Goal: Transaction & Acquisition: Purchase product/service

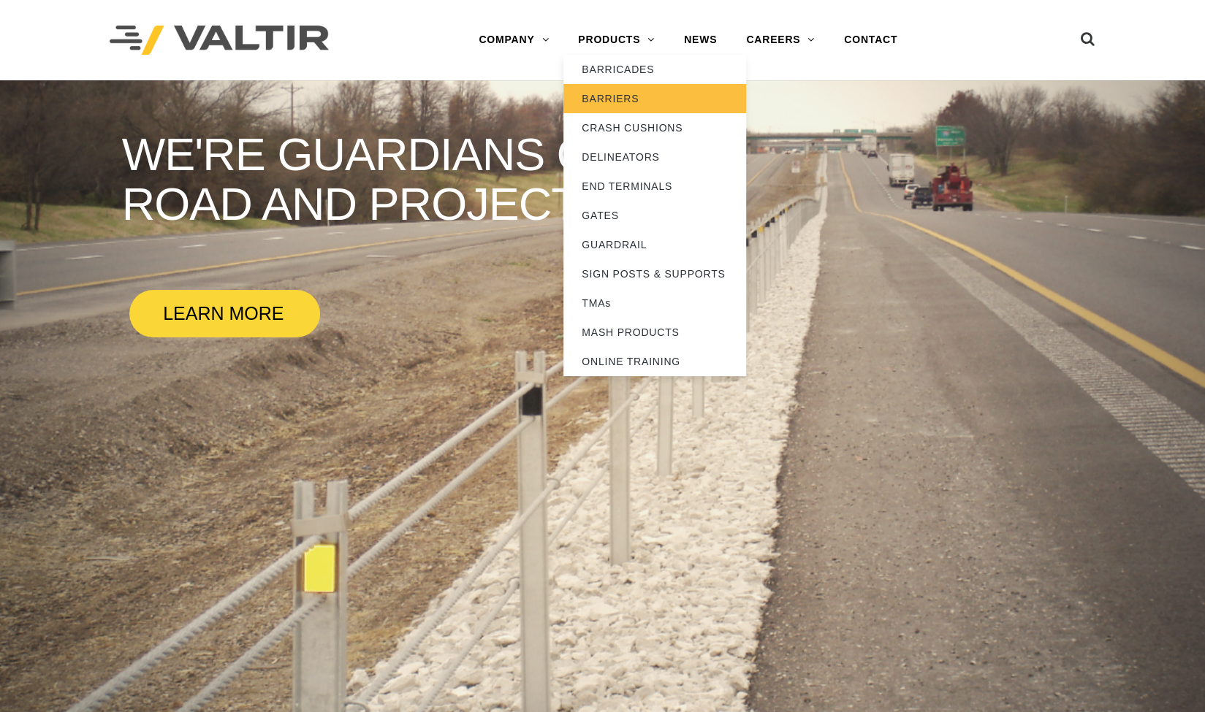
click at [624, 99] on link "BARRIERS" at bounding box center [654, 98] width 183 height 29
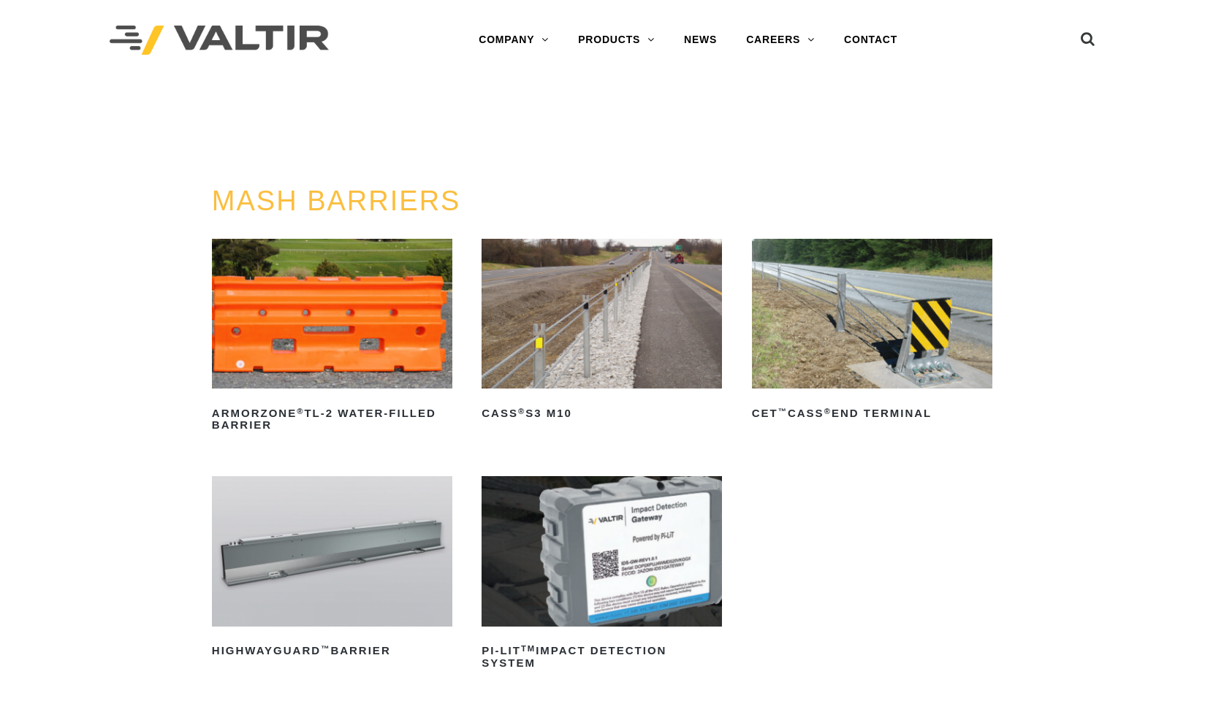
click at [387, 524] on img at bounding box center [332, 551] width 240 height 151
